Goal: Check status: Check status

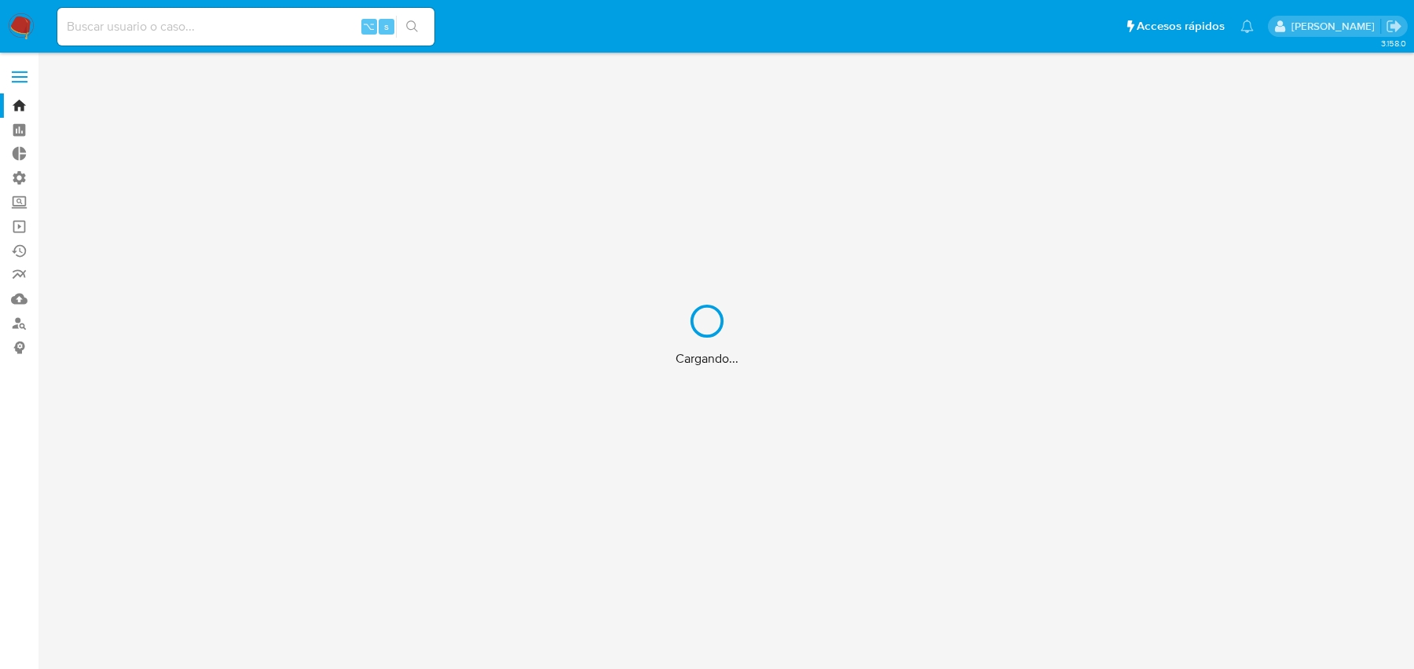
click at [346, 26] on div "Cargando..." at bounding box center [707, 334] width 1414 height 669
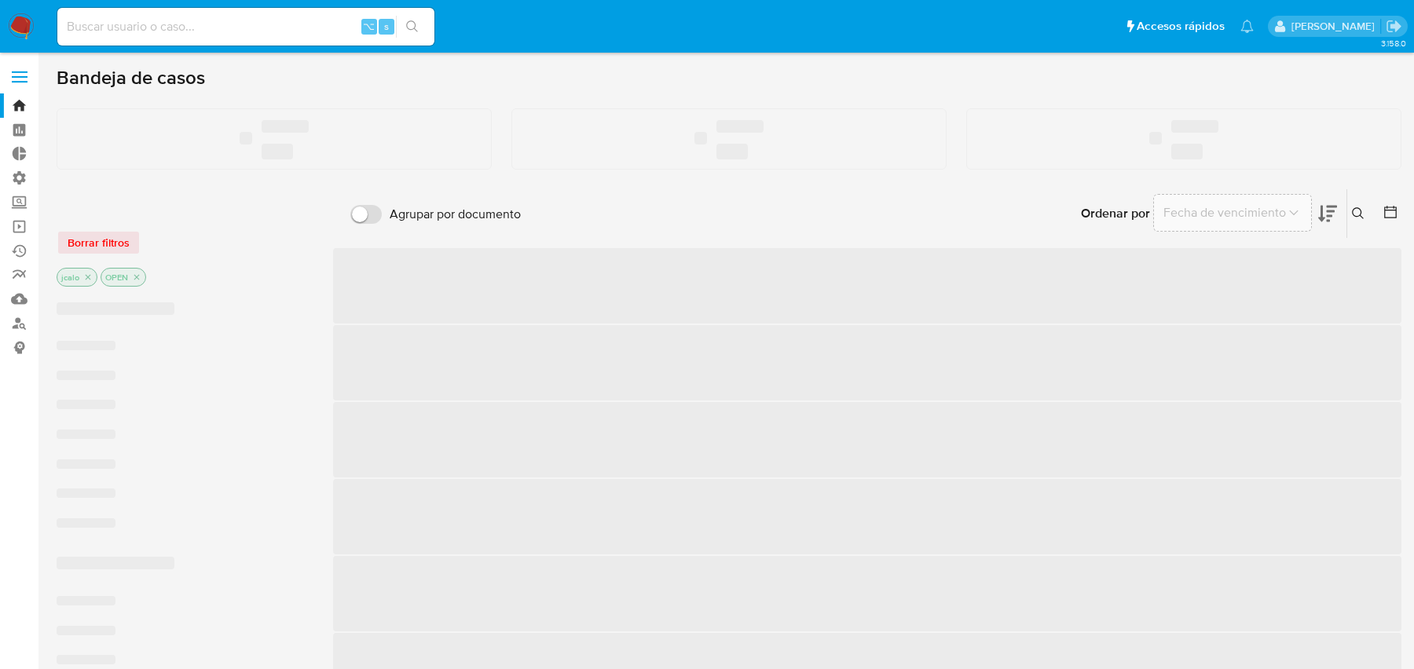
click at [332, 26] on input at bounding box center [245, 26] width 377 height 20
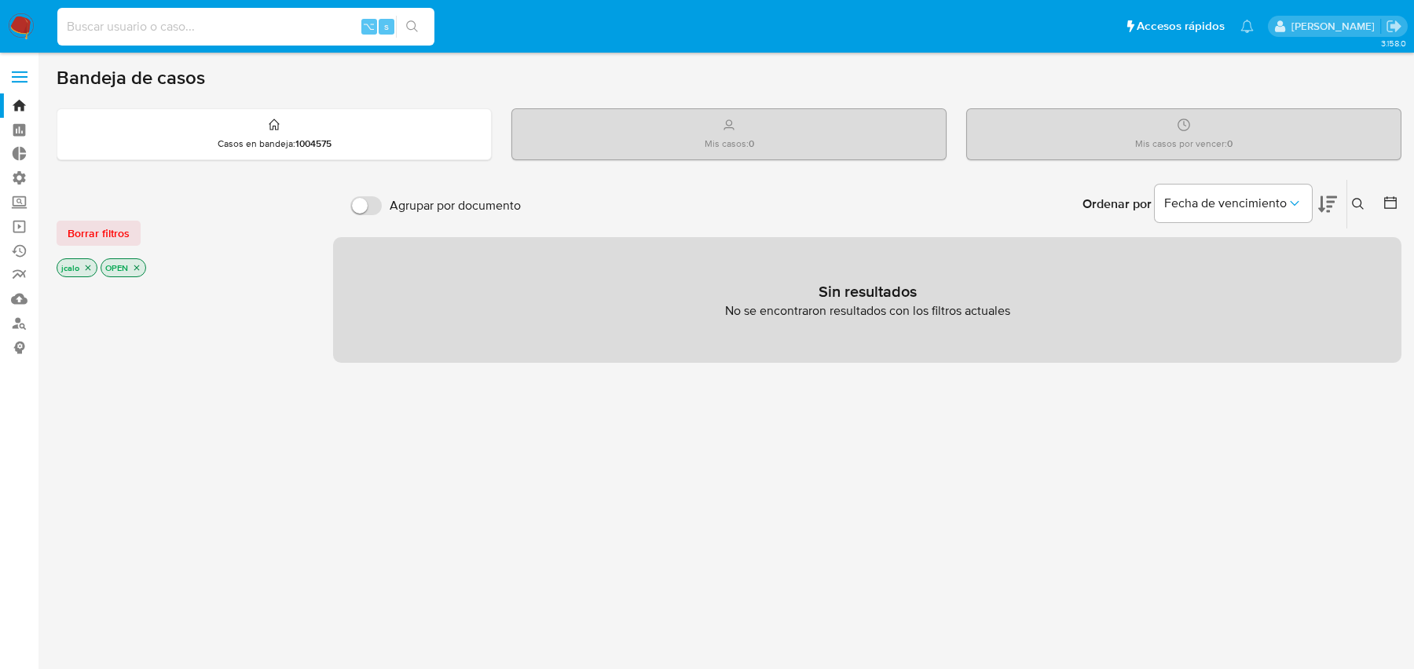
paste input "57ylCVaa7FnDb6gOk6jJGP28"
type input "57ylCVaa7FnDb6gOk6jJGP28"
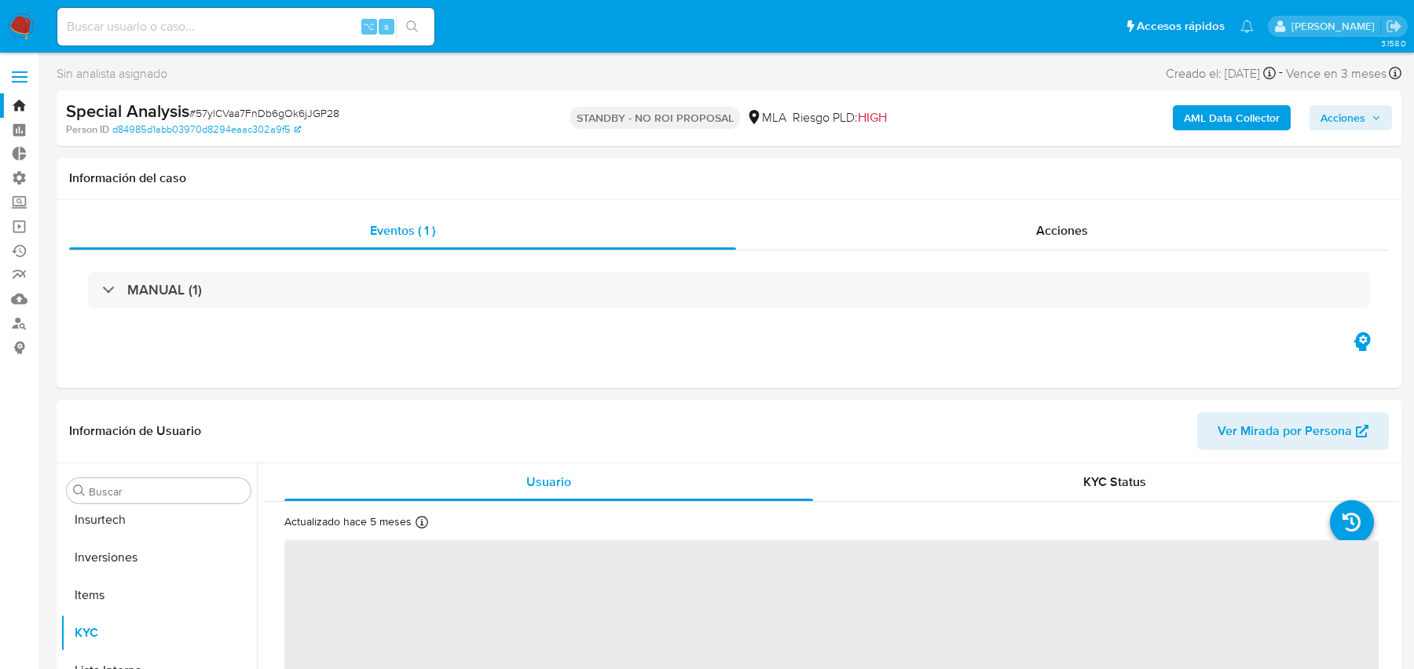
scroll to position [739, 0]
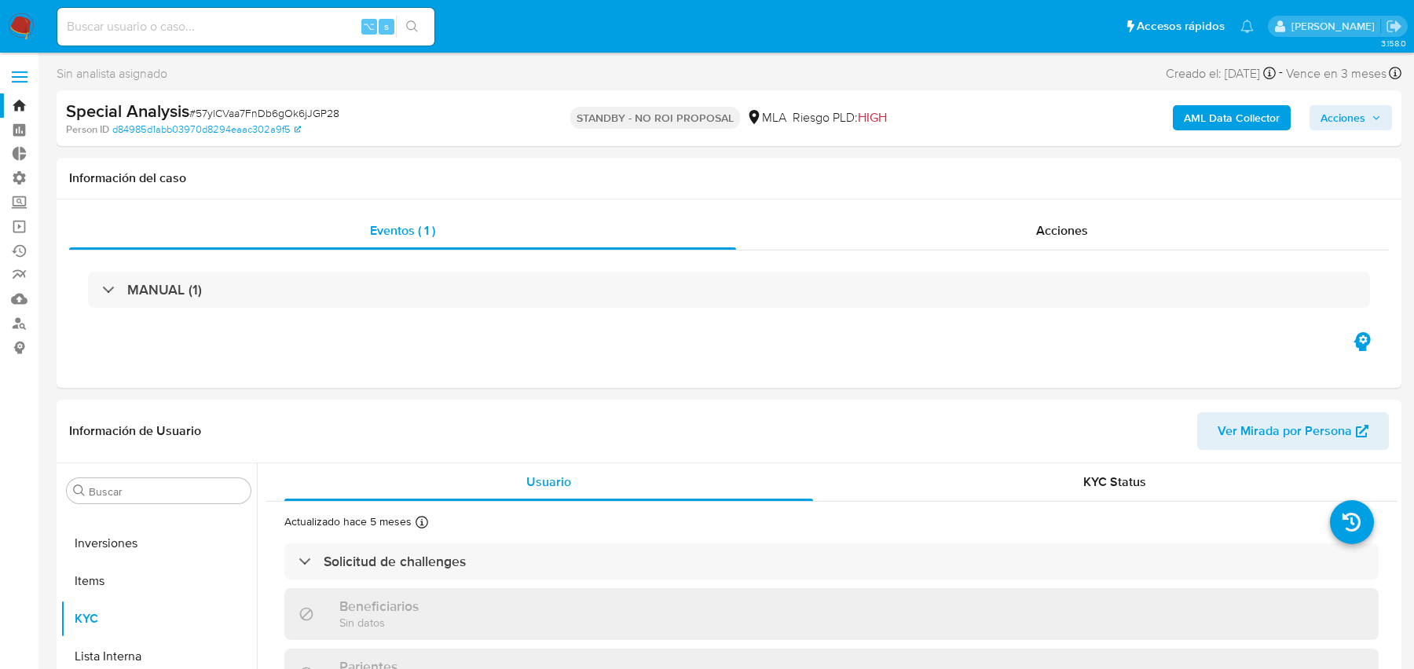
select select "10"
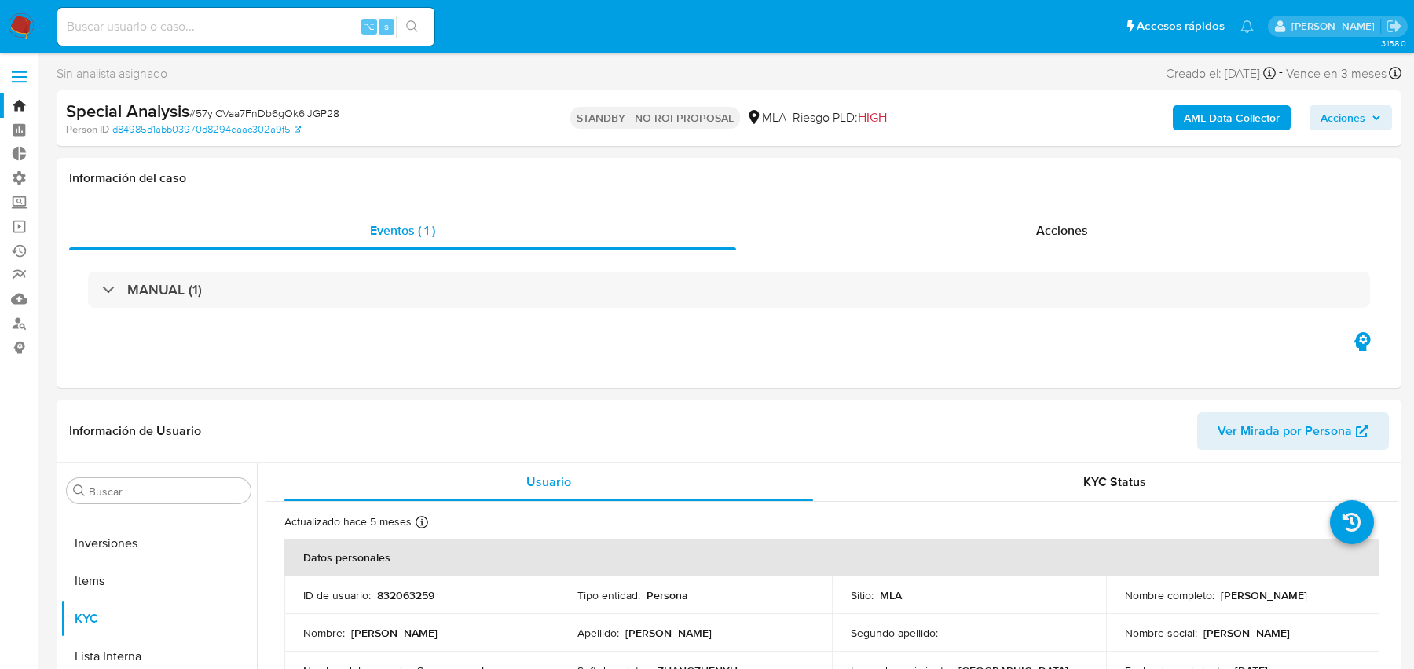
click at [1207, 121] on b "AML Data Collector" at bounding box center [1232, 117] width 96 height 25
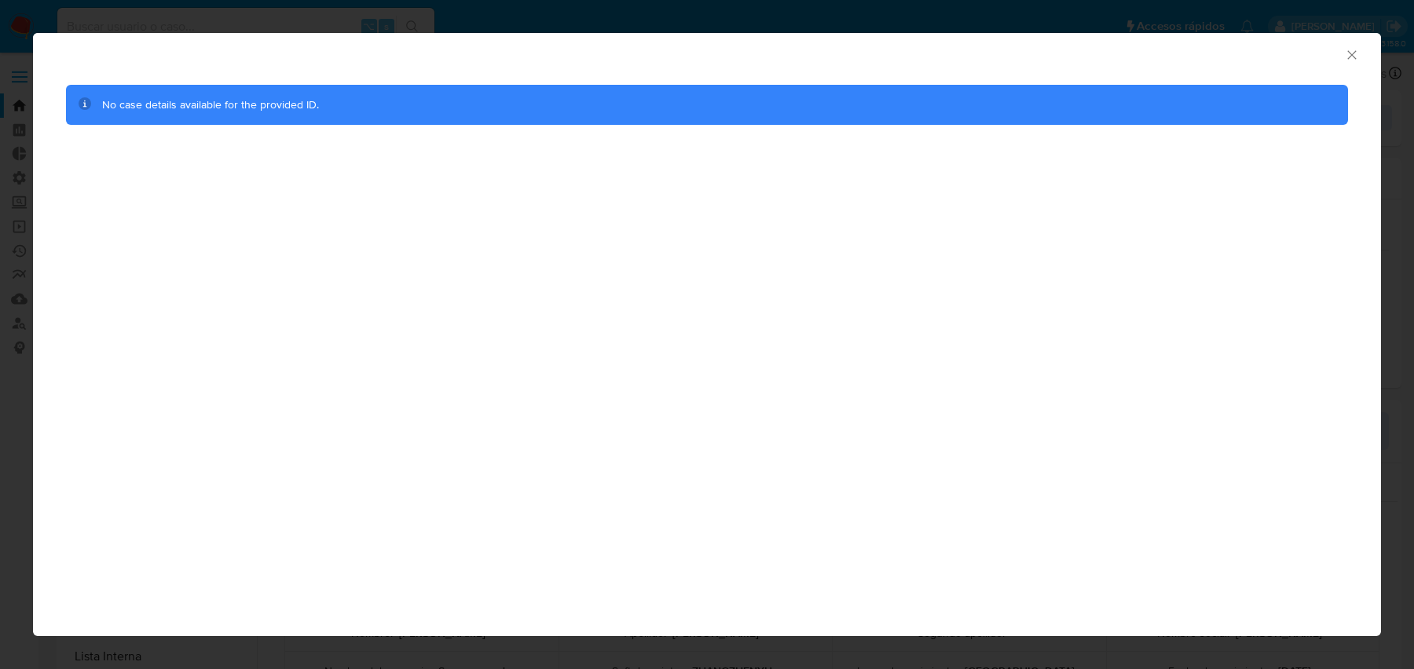
click at [1349, 62] on icon "Cerrar ventana" at bounding box center [1352, 55] width 16 height 16
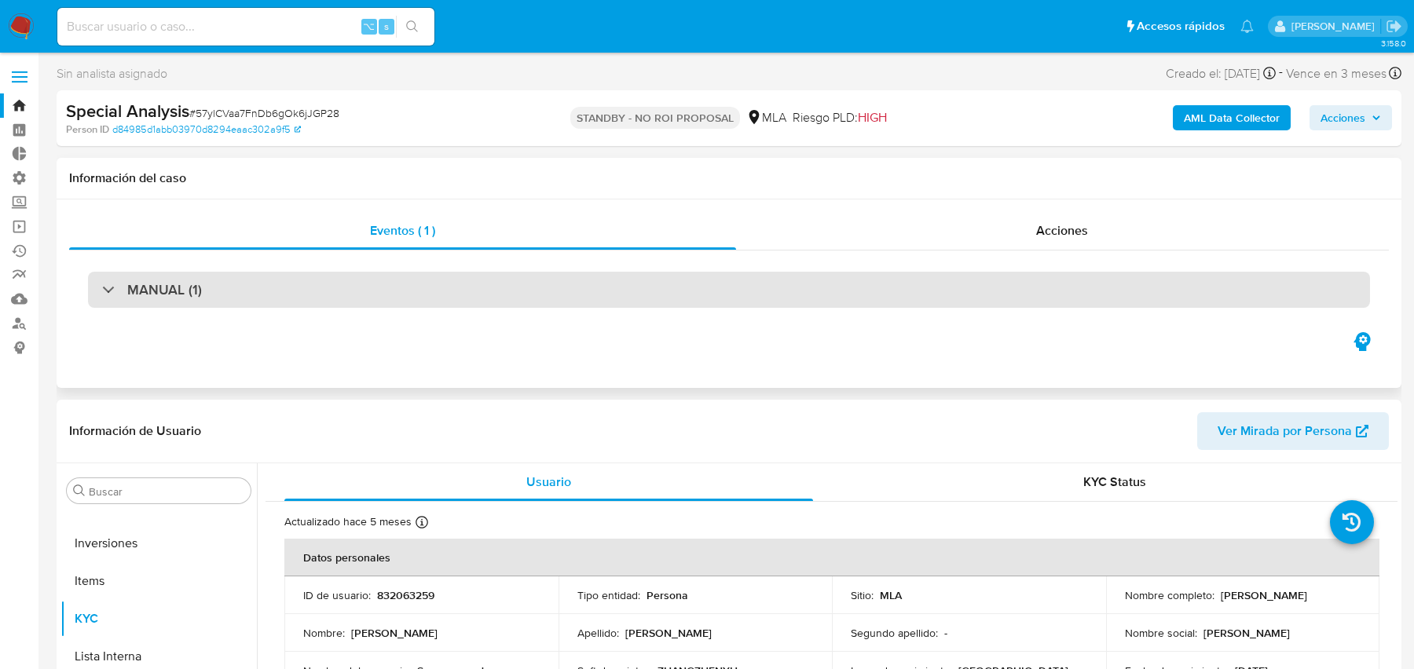
click at [510, 285] on div "MANUAL (1)" at bounding box center [729, 290] width 1282 height 36
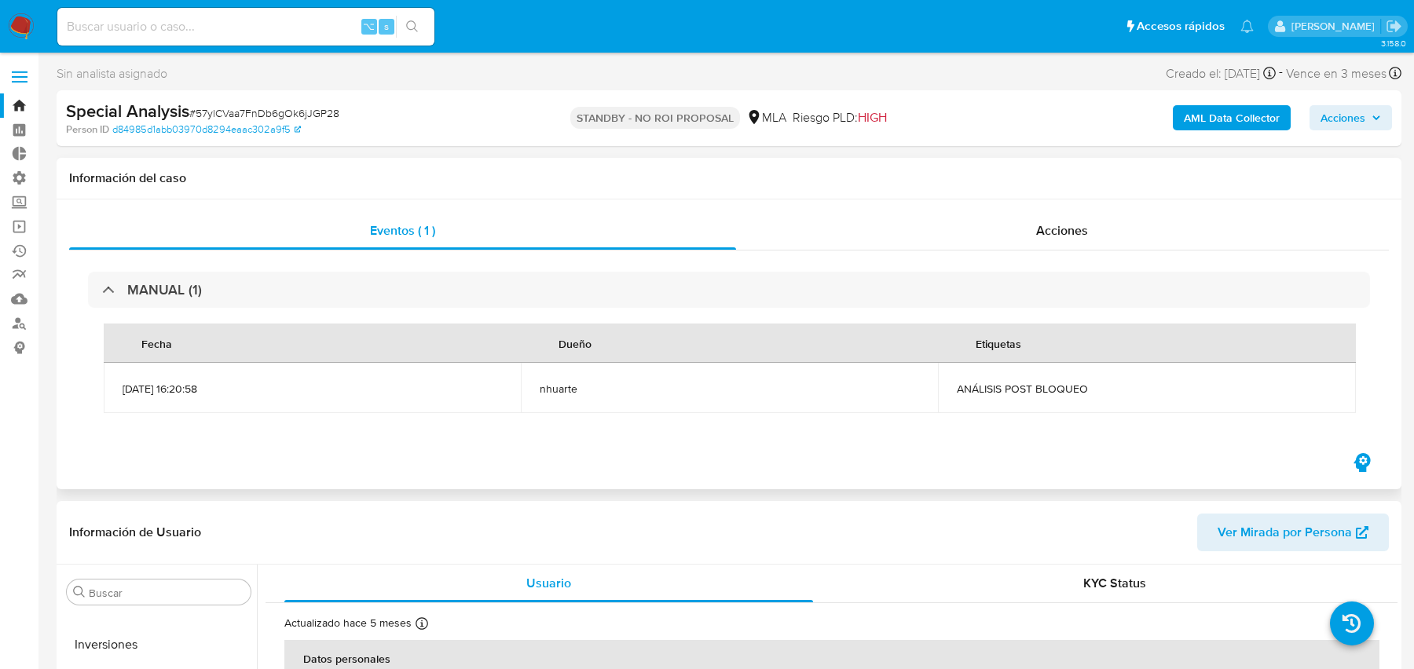
click at [524, 317] on div "Fecha Dueño Etiquetas [DATE] 16:20:58 nhuarte ANÁLISIS POST BLOQUEO" at bounding box center [729, 368] width 1282 height 121
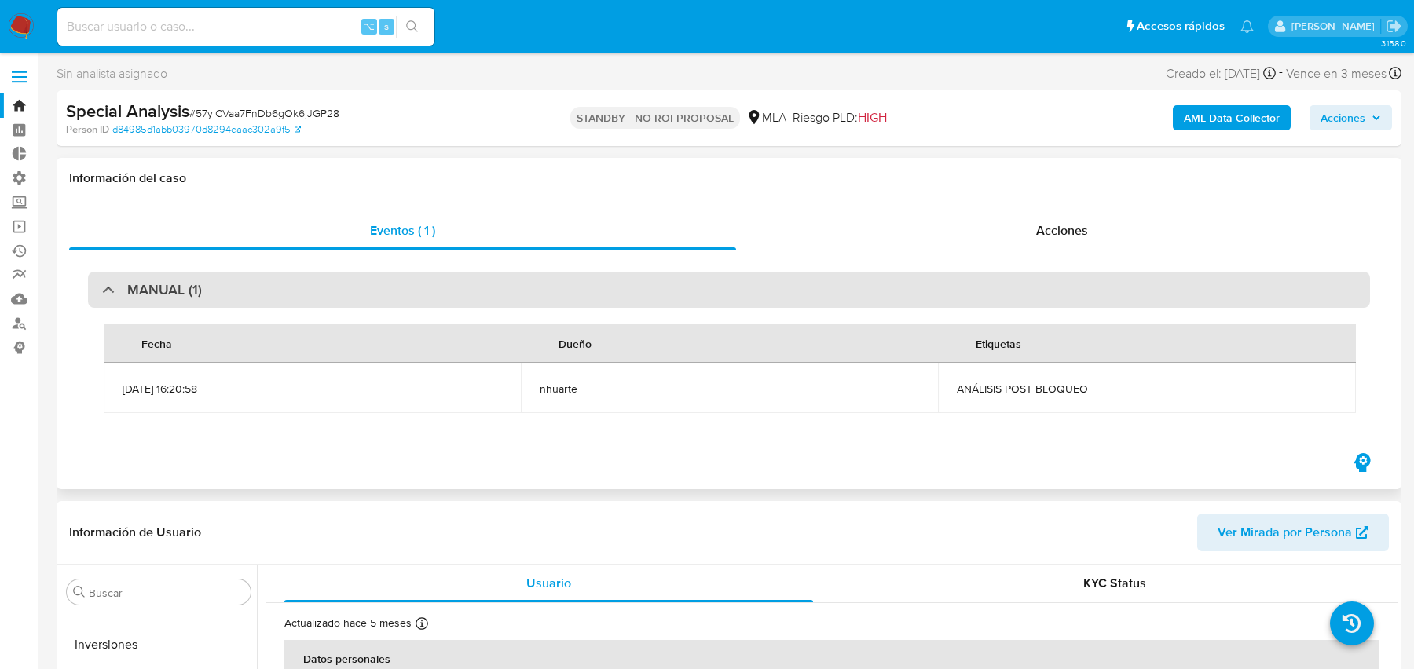
click at [518, 283] on div "MANUAL (1)" at bounding box center [729, 290] width 1282 height 36
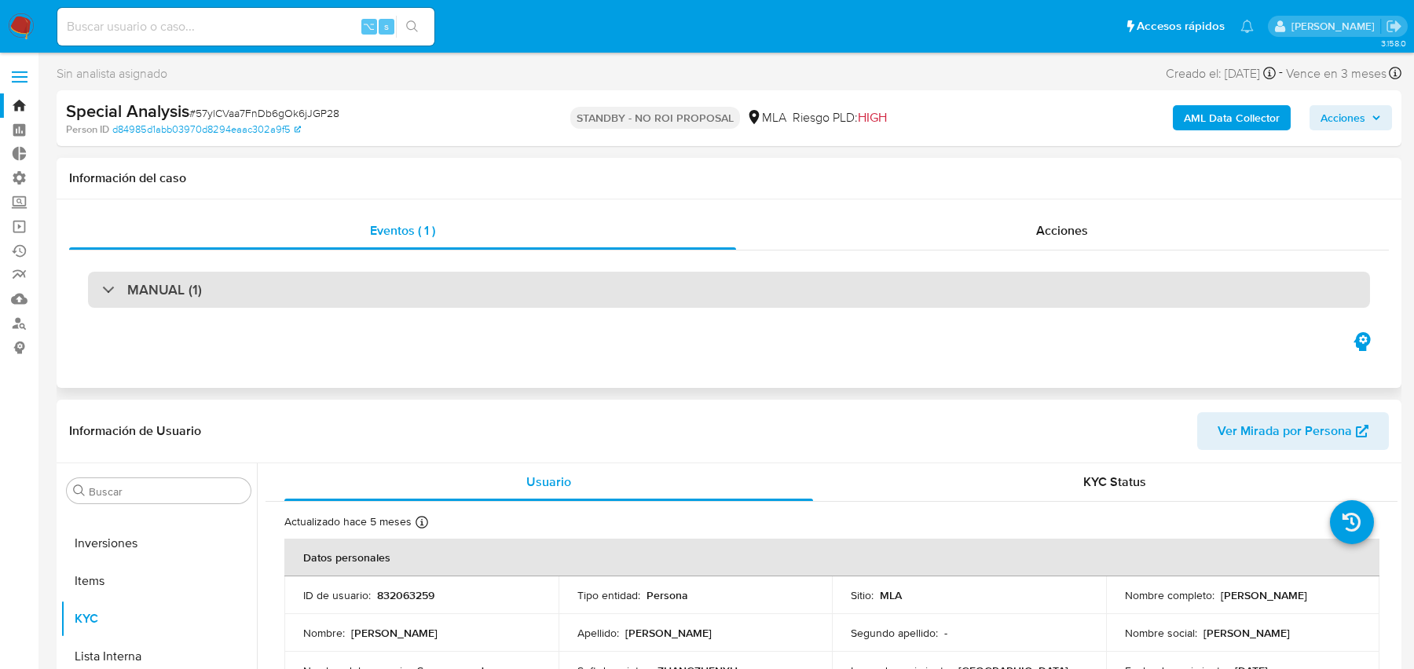
click at [518, 283] on div "MANUAL (1)" at bounding box center [729, 290] width 1282 height 36
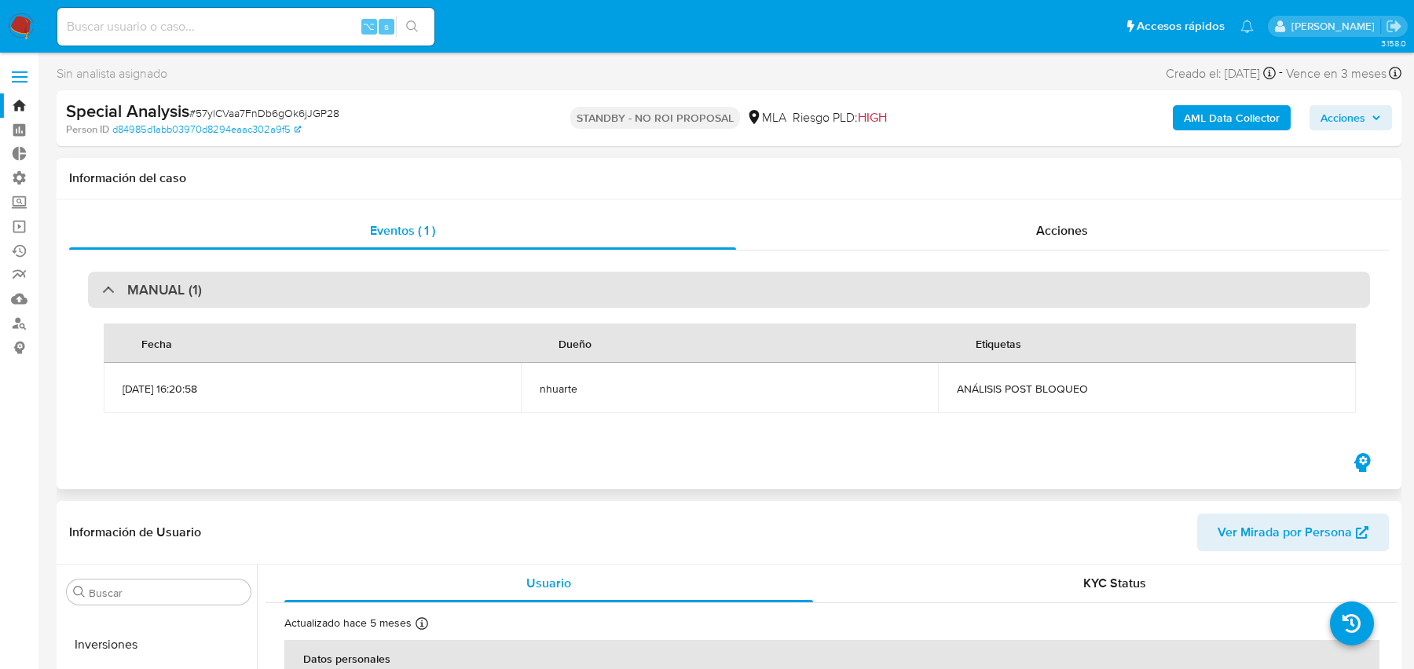
click at [518, 283] on div "MANUAL (1)" at bounding box center [729, 290] width 1282 height 36
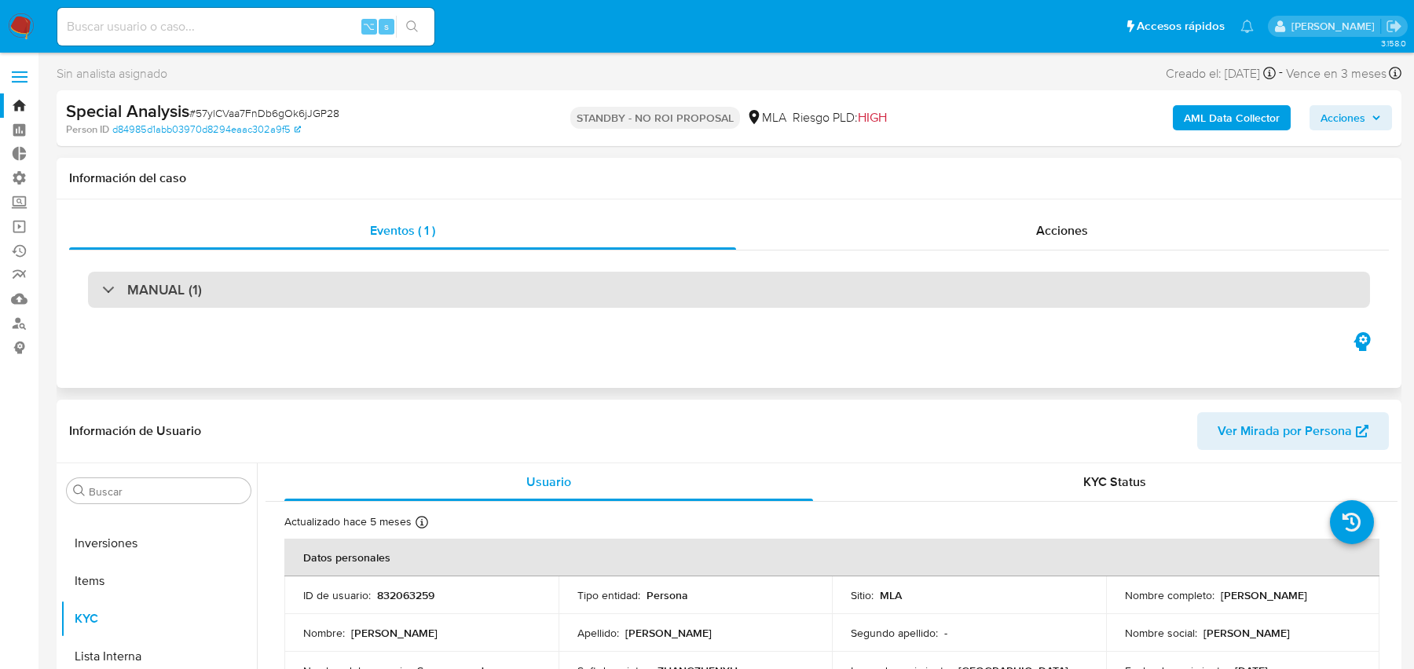
click at [518, 283] on div "MANUAL (1)" at bounding box center [729, 290] width 1282 height 36
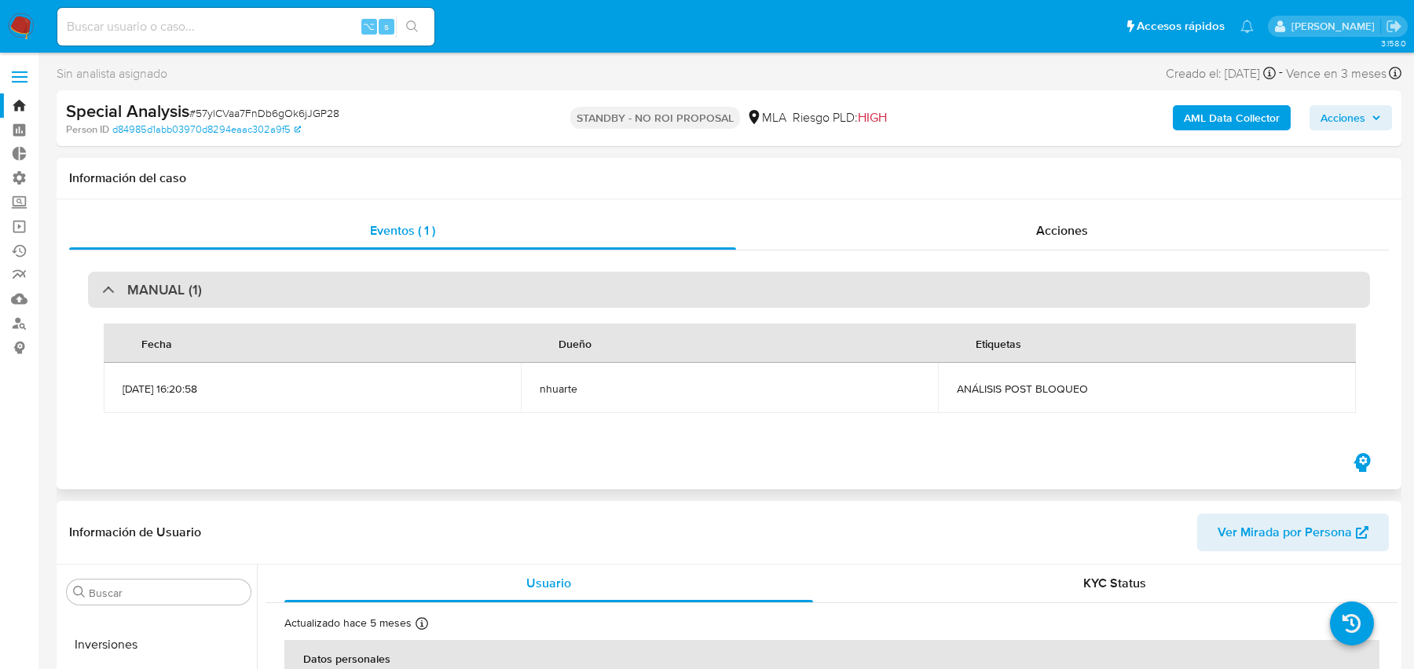
click at [518, 283] on div "MANUAL (1)" at bounding box center [729, 290] width 1282 height 36
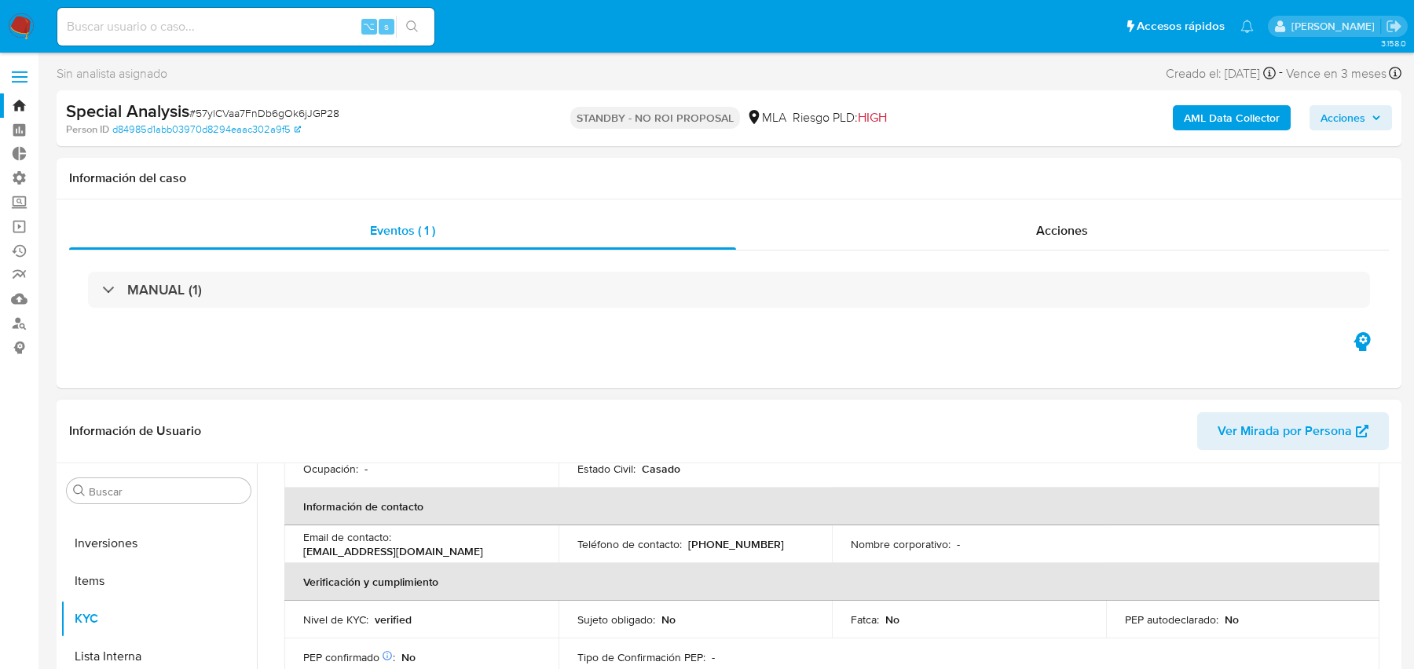
scroll to position [0, 0]
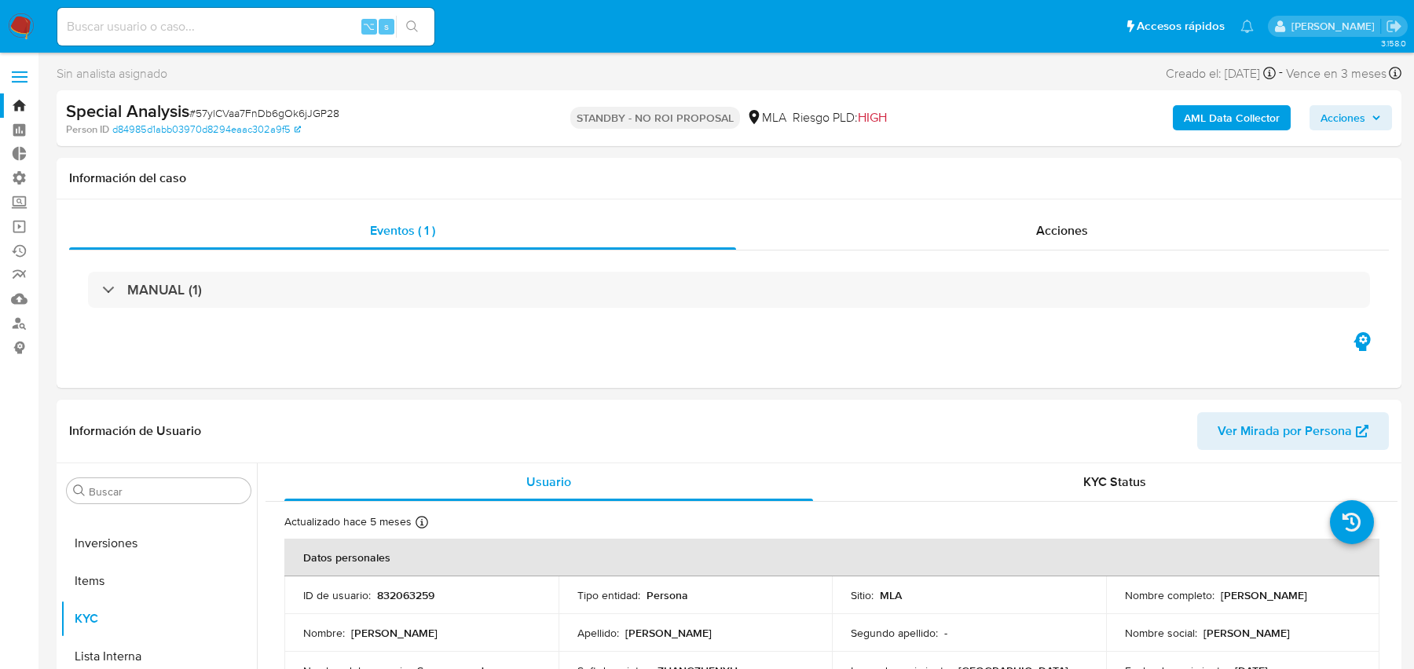
click at [27, 39] on img at bounding box center [21, 26] width 27 height 27
click at [21, 35] on img at bounding box center [21, 26] width 27 height 27
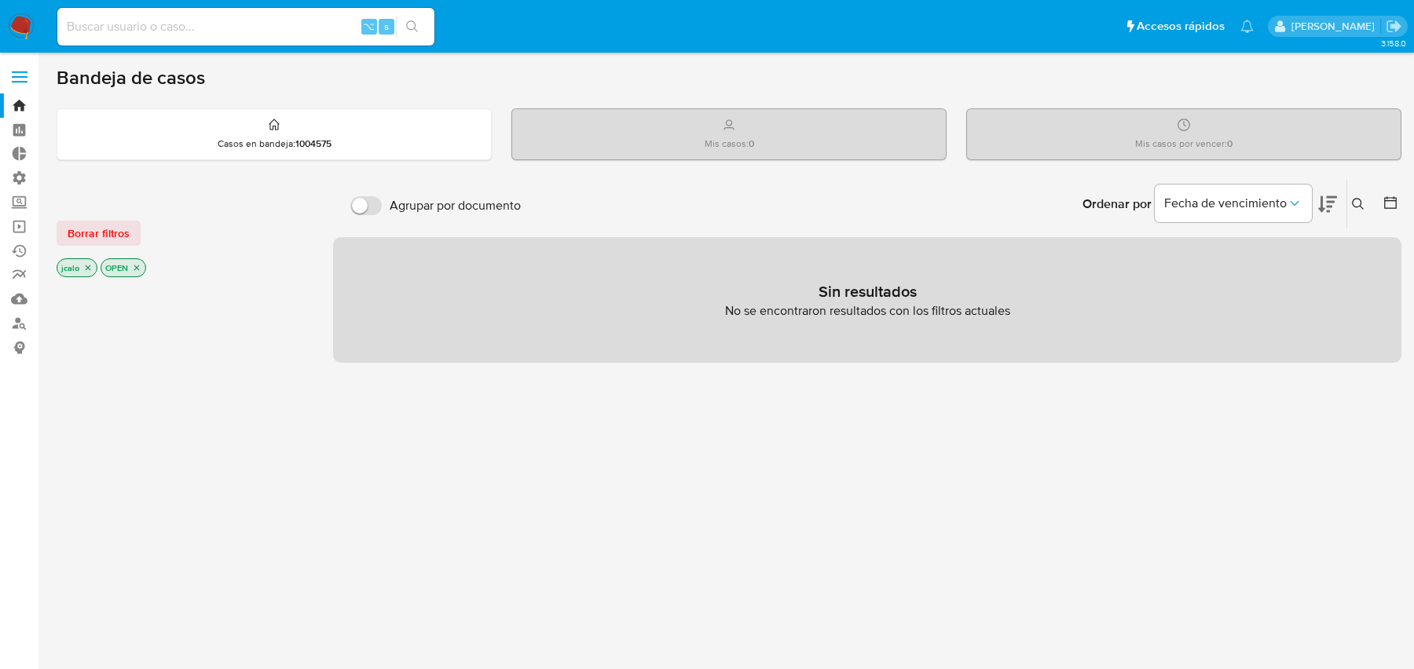
click at [88, 267] on icon "close-filter" at bounding box center [87, 267] width 9 height 9
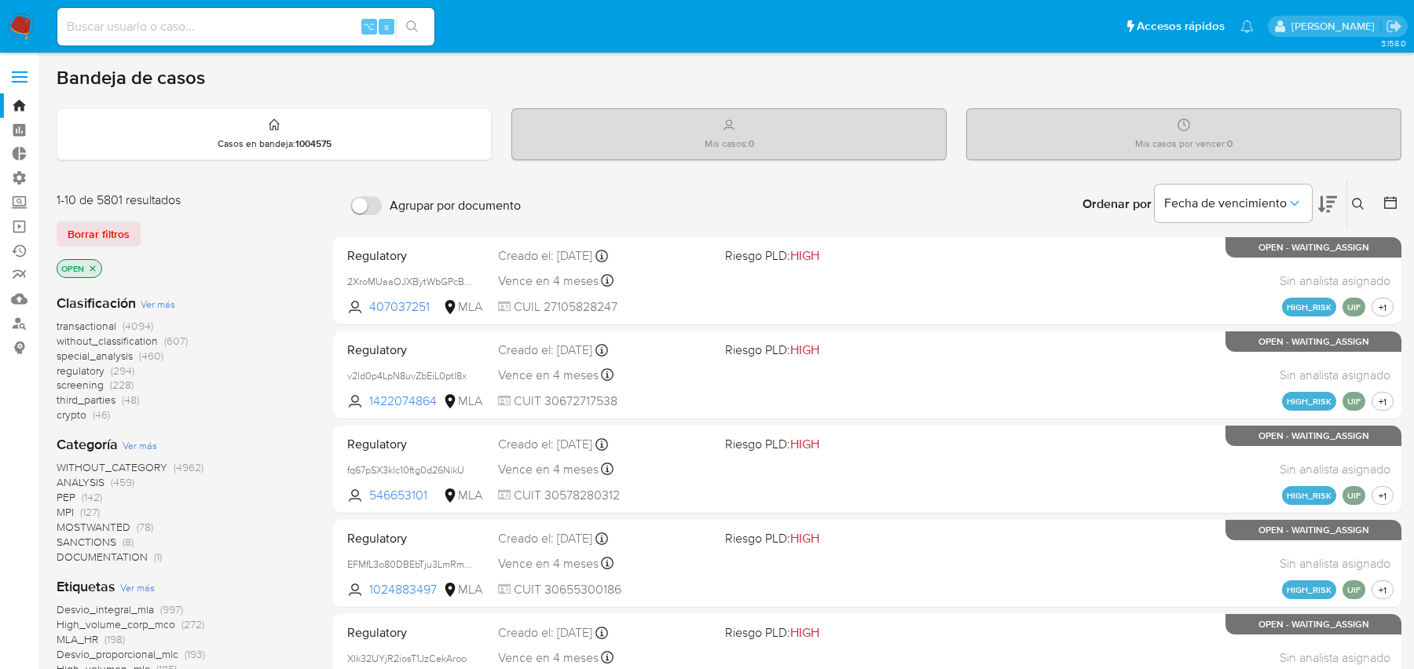
click at [92, 266] on icon "close-filter" at bounding box center [92, 268] width 9 height 9
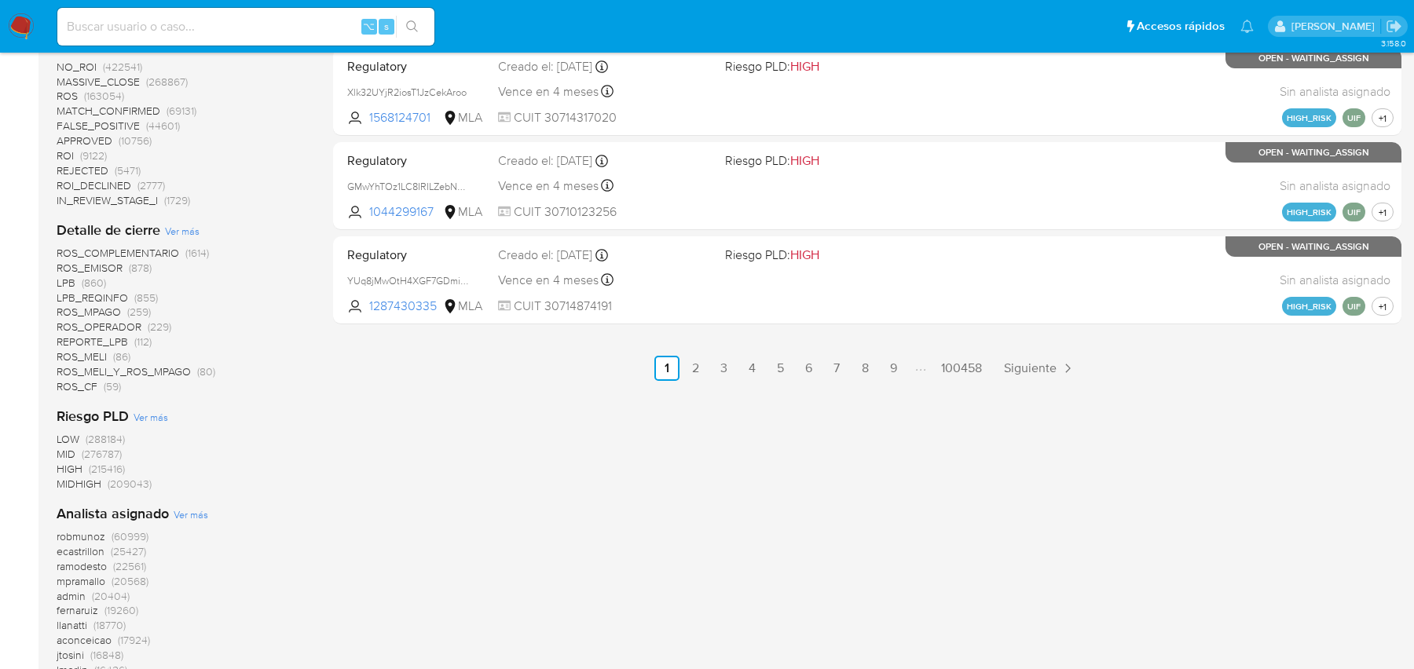
scroll to position [1186, 0]
